Goal: Transaction & Acquisition: Obtain resource

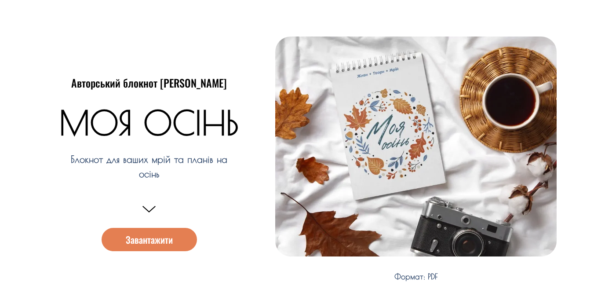
click at [140, 238] on span "Завантажити" at bounding box center [149, 239] width 47 height 9
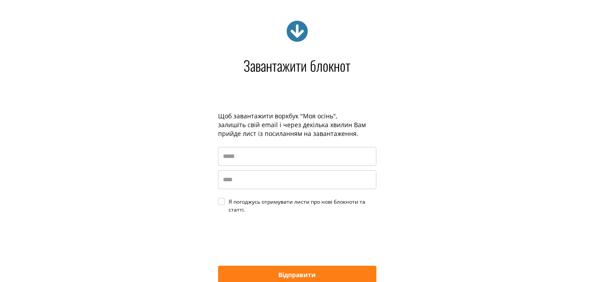
scroll to position [1266, 0]
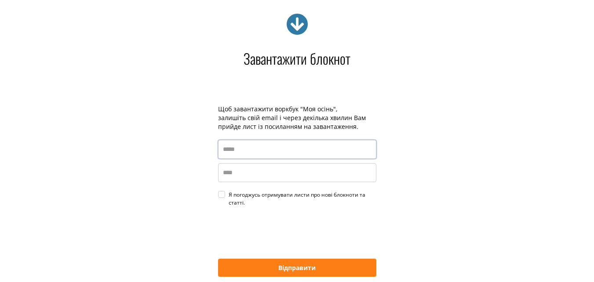
click at [229, 148] on input "email" at bounding box center [297, 149] width 158 height 19
type input "*"
paste input "**********"
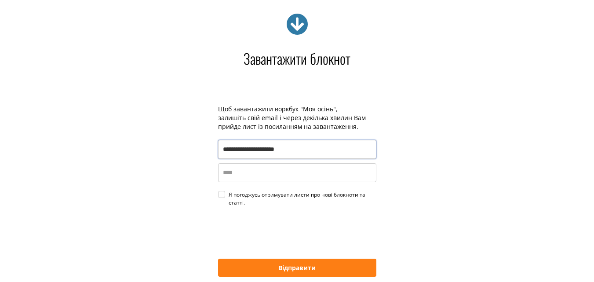
type input "**********"
click at [240, 177] on input "name" at bounding box center [297, 172] width 158 height 19
click at [225, 192] on label "Я погоджусь отримувати листи про нові блокноти та статті." at bounding box center [297, 199] width 158 height 16
type input "****"
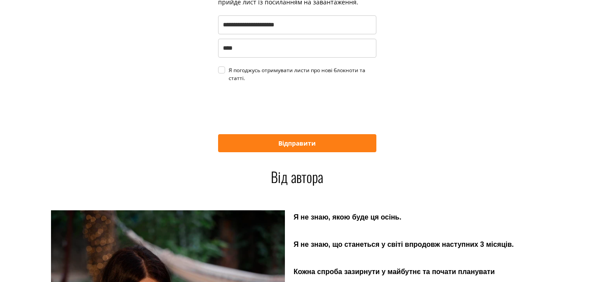
scroll to position [1398, 0]
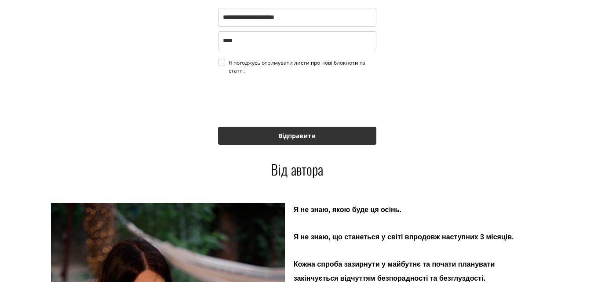
click at [288, 140] on button "Відправити" at bounding box center [297, 136] width 158 height 18
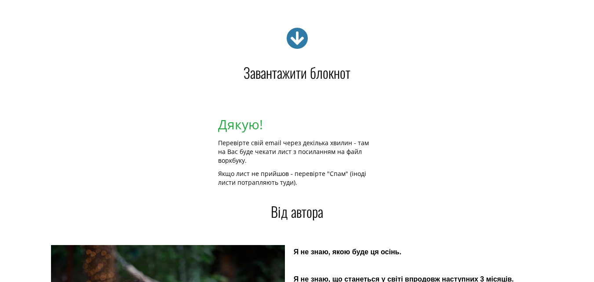
scroll to position [1135, 0]
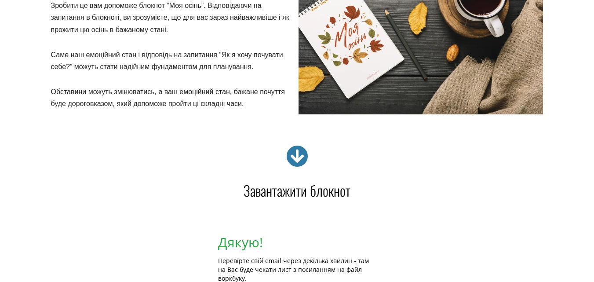
click at [290, 190] on h4 "Завантажити блокнот" at bounding box center [297, 190] width 492 height 14
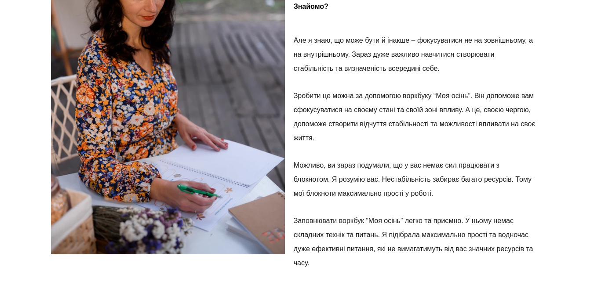
scroll to position [1857, 0]
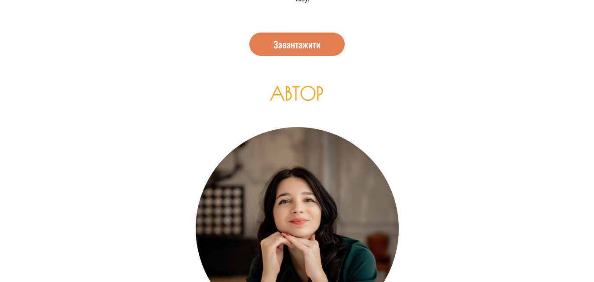
click at [299, 40] on span "Завантажити" at bounding box center [296, 44] width 47 height 9
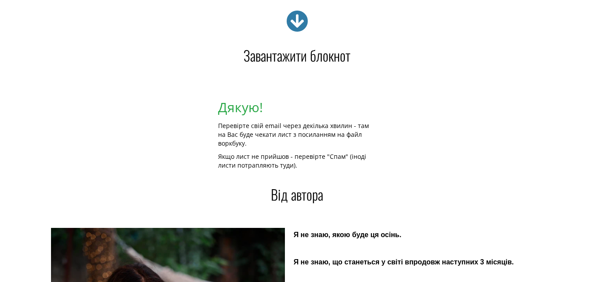
scroll to position [1266, 0]
